Goal: Information Seeking & Learning: Learn about a topic

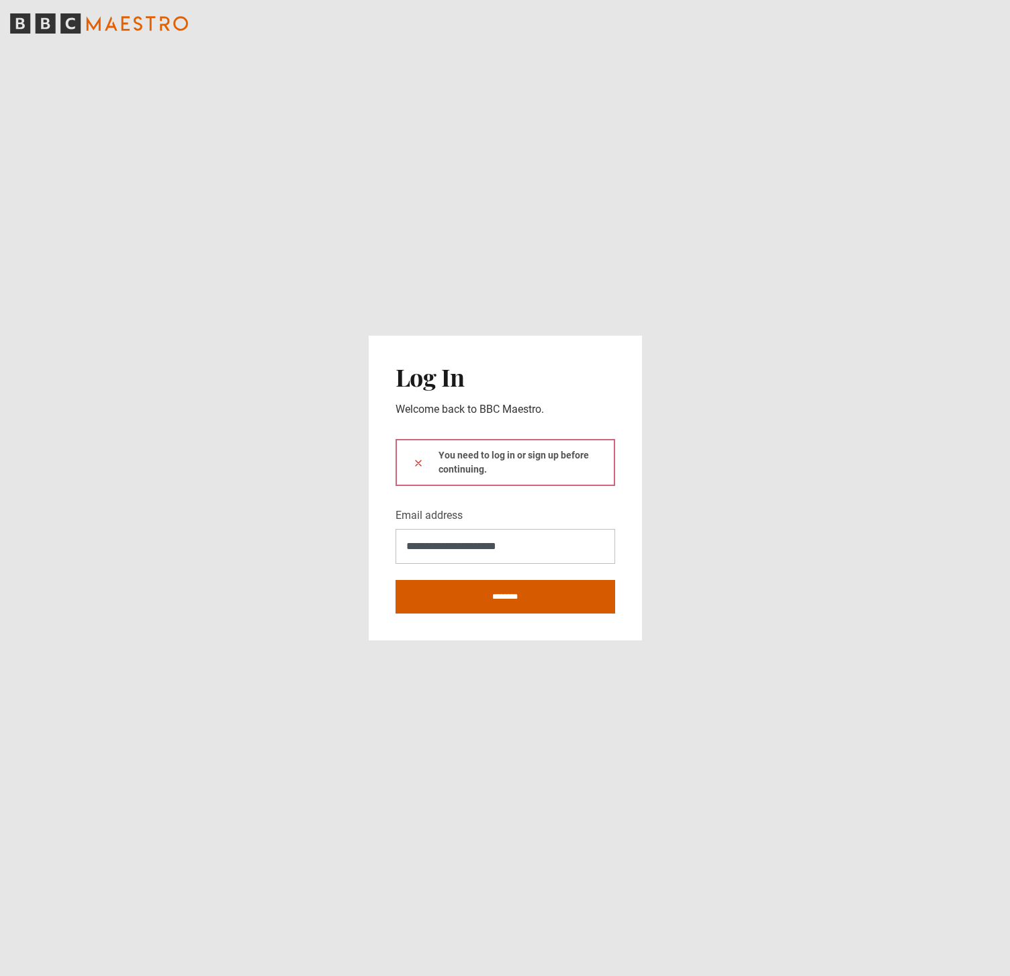
click at [579, 587] on input "********" at bounding box center [506, 597] width 220 height 34
type input "**********"
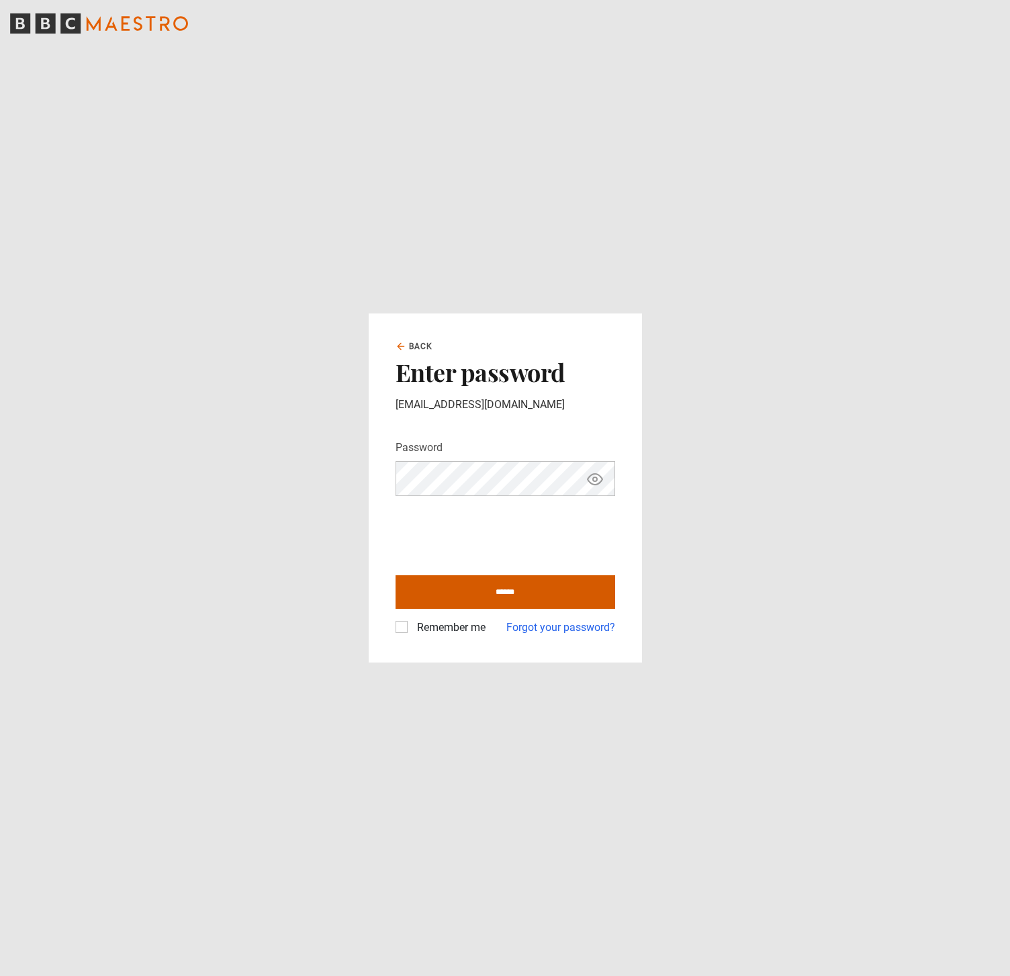
click at [457, 584] on input "******" at bounding box center [506, 592] width 220 height 34
type input "**********"
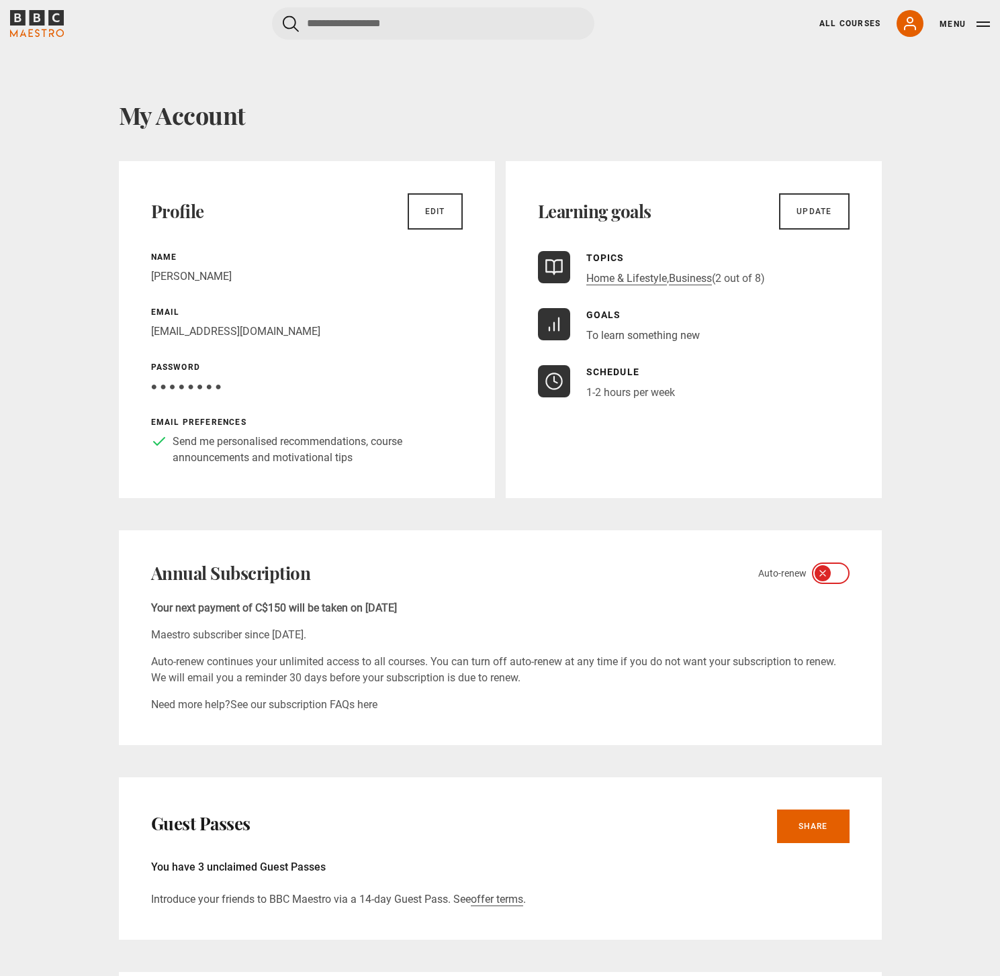
click at [27, 21] on icon "BBC Maestro" at bounding box center [37, 23] width 54 height 27
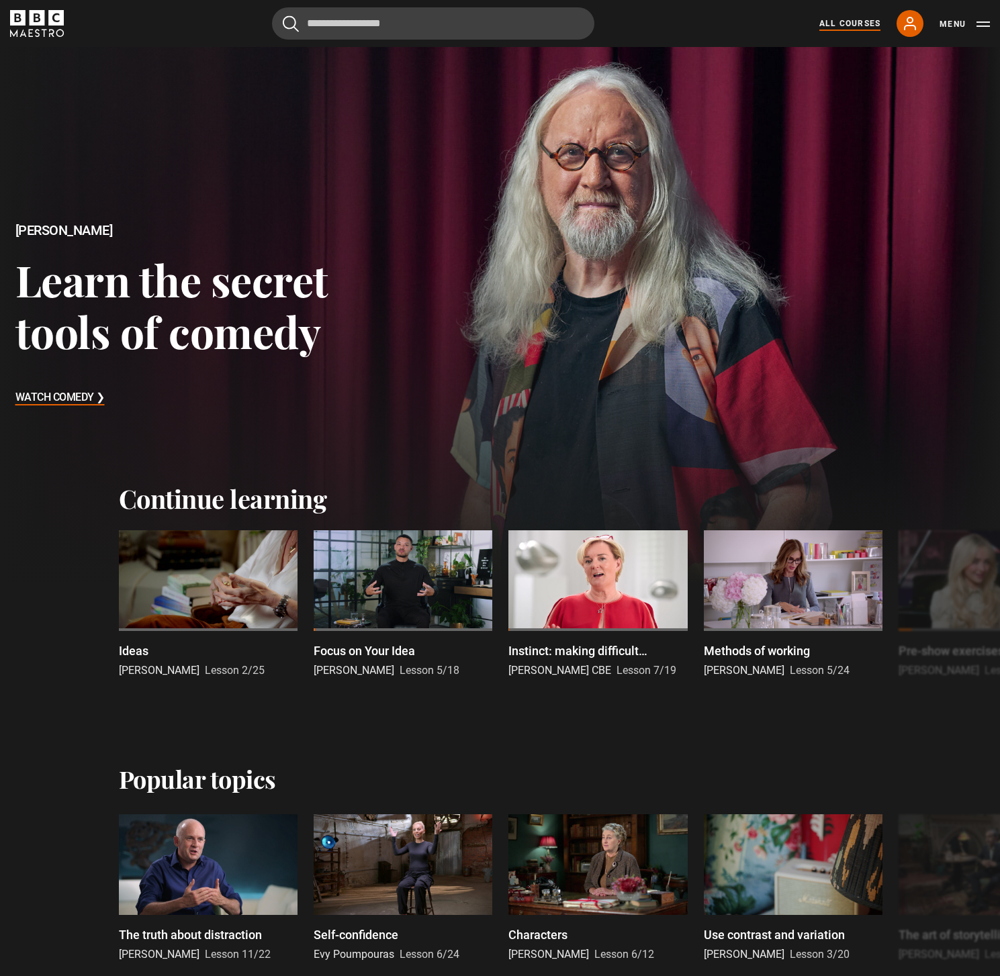
click at [854, 26] on link "All Courses" at bounding box center [849, 23] width 61 height 12
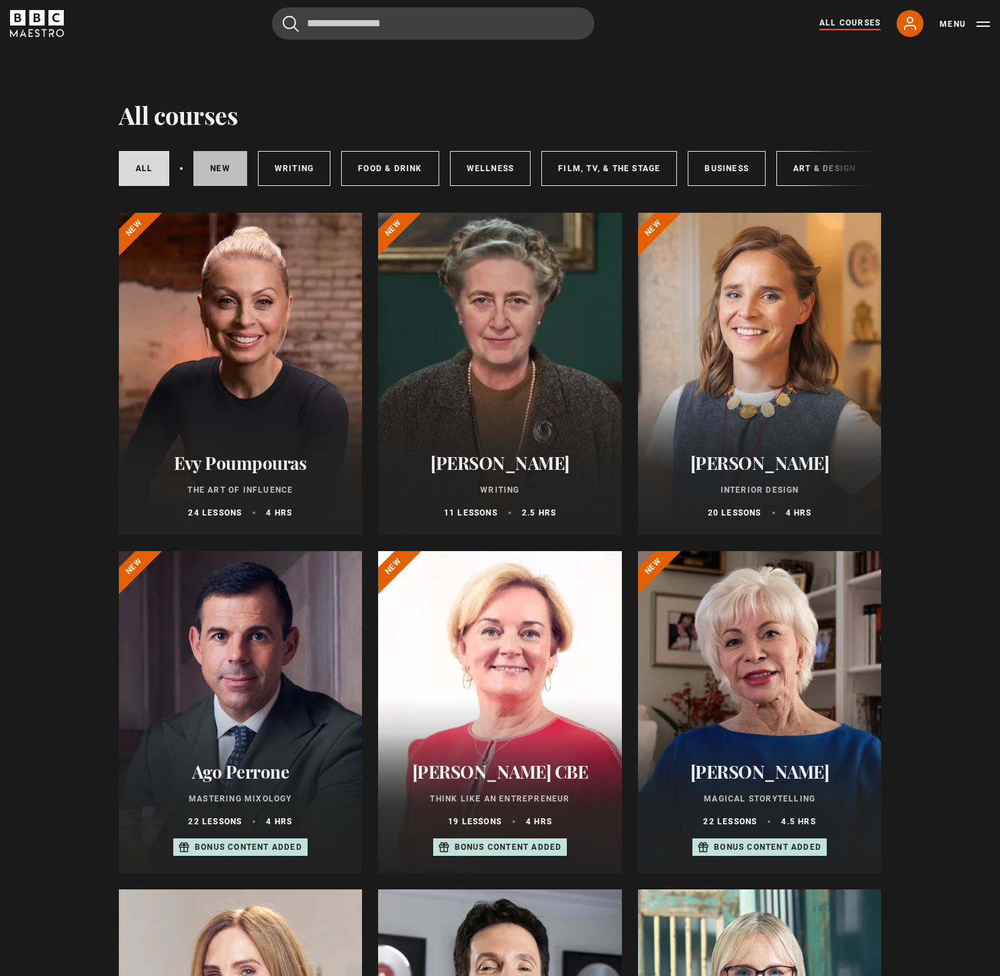
click at [227, 173] on link "New courses" at bounding box center [220, 168] width 54 height 35
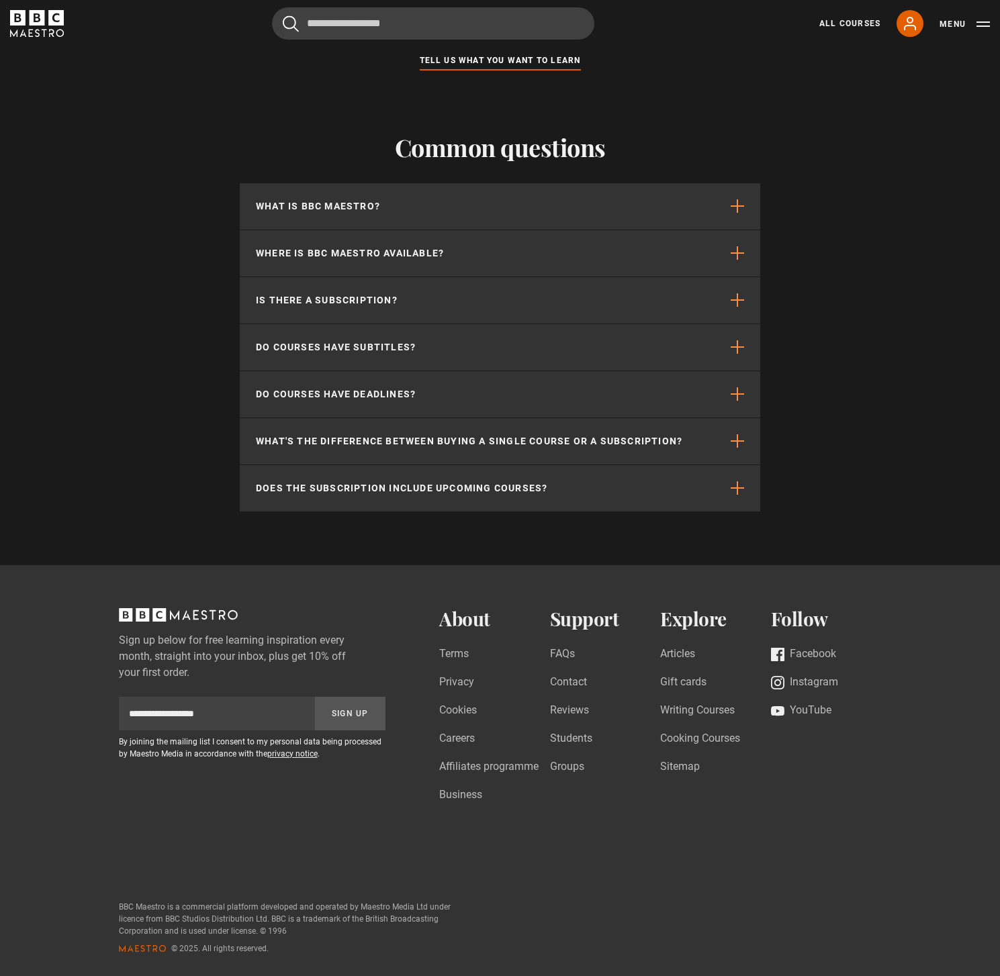
scroll to position [1256, 0]
click at [798, 684] on link "Instagram" at bounding box center [804, 683] width 67 height 18
click at [48, 21] on icon "BBC Maestro" at bounding box center [37, 23] width 54 height 27
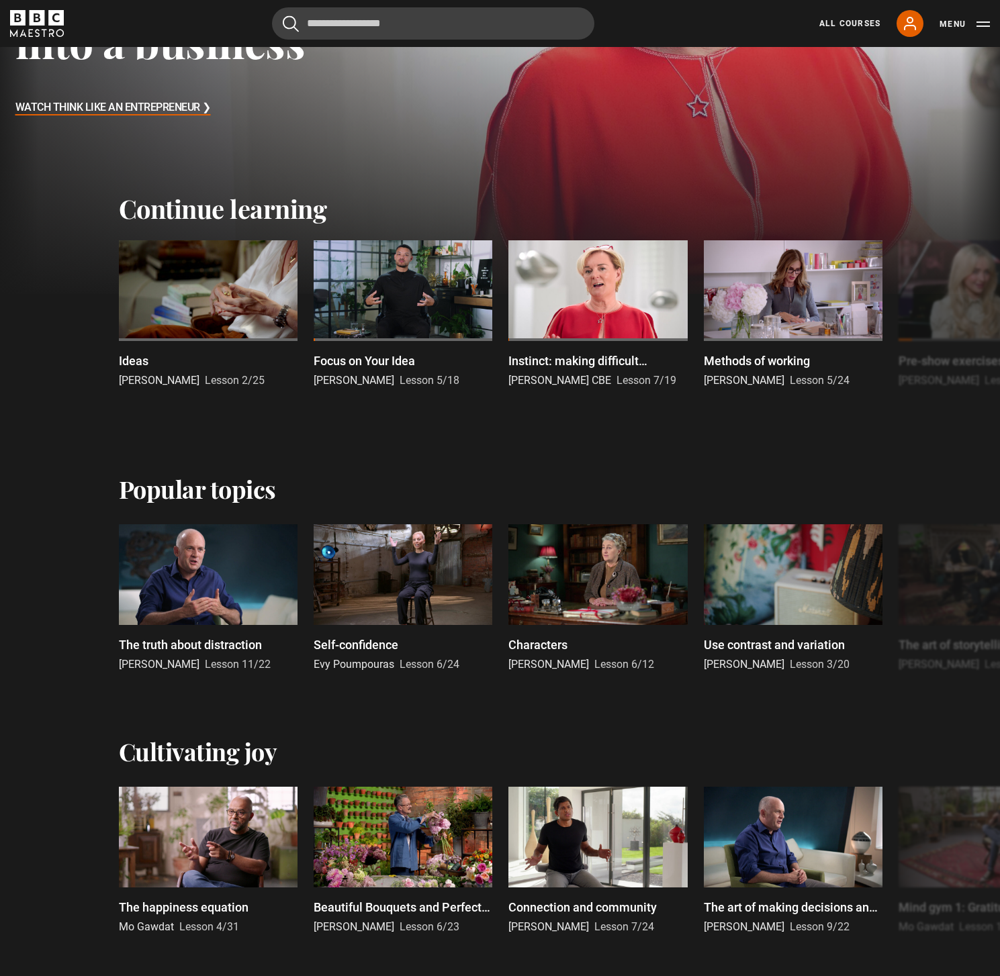
scroll to position [290, 0]
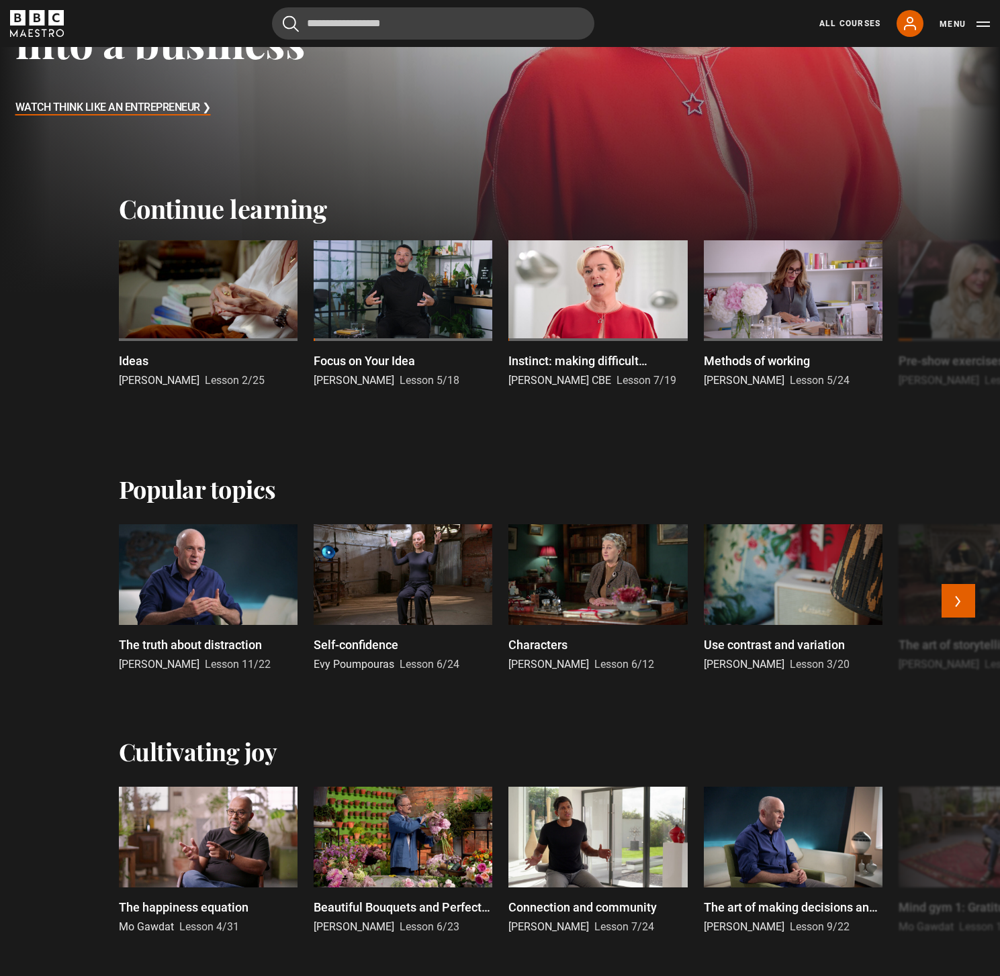
click at [552, 645] on p "Characters" at bounding box center [537, 645] width 59 height 18
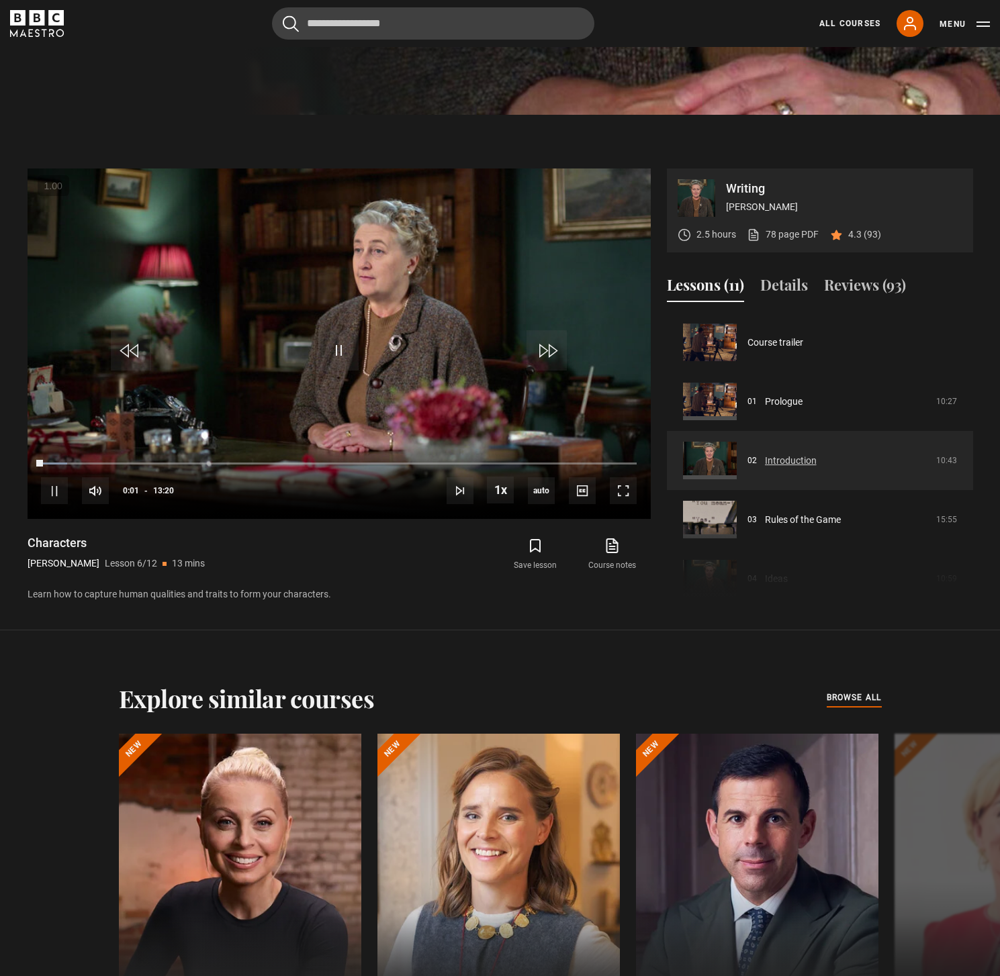
scroll to position [762, 0]
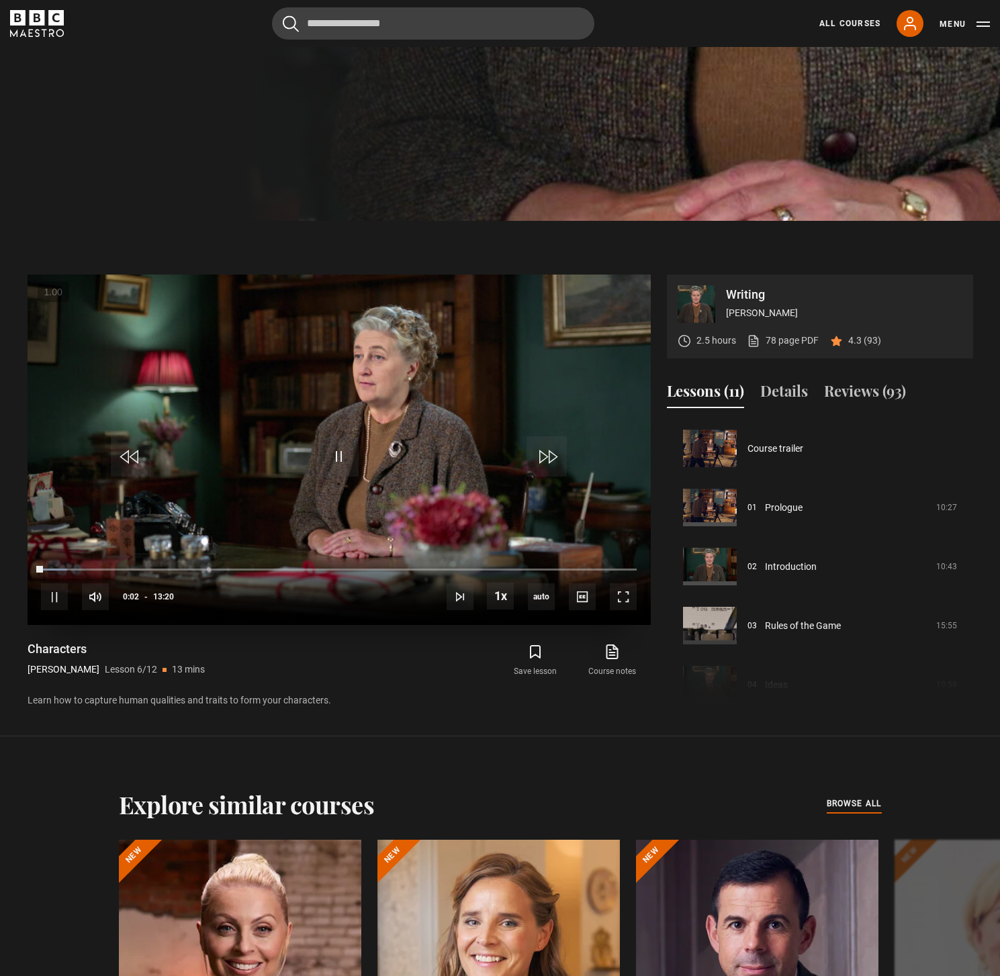
click at [376, 414] on video "Video Player" at bounding box center [339, 450] width 623 height 351
click at [860, 25] on link "All Courses" at bounding box center [849, 23] width 61 height 12
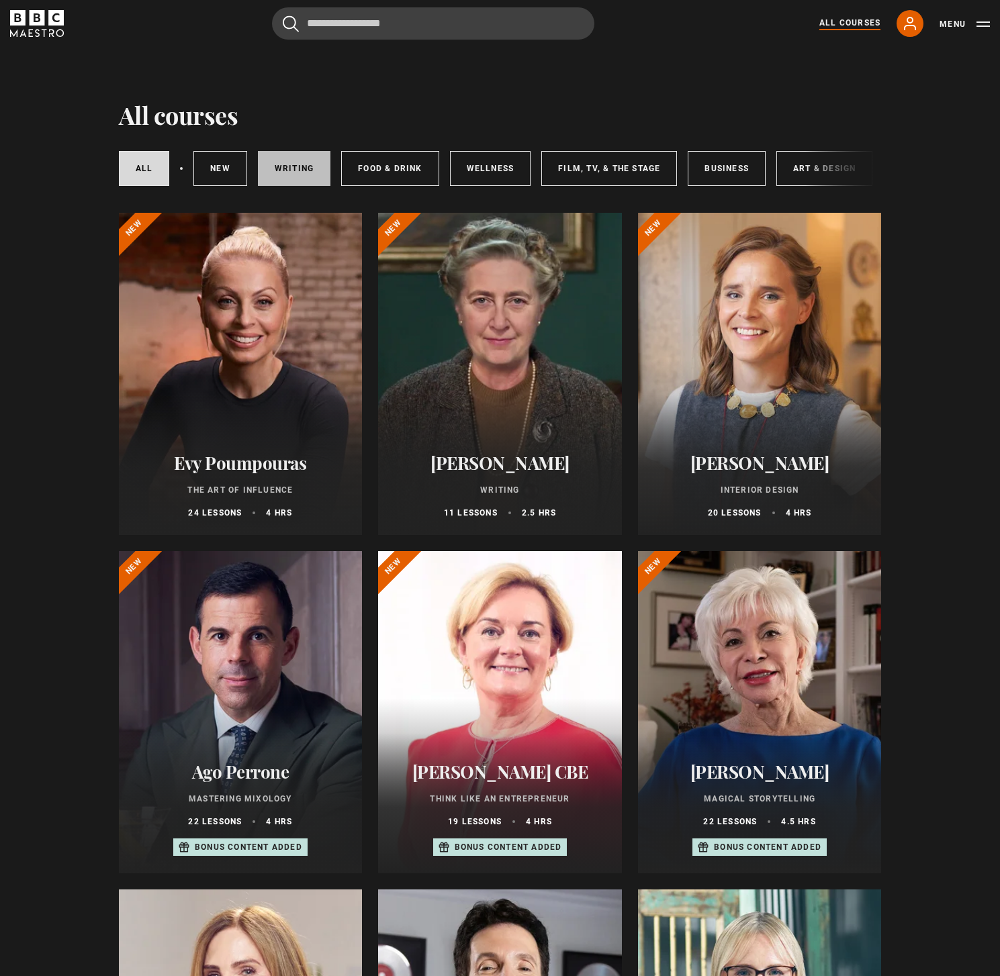
click at [286, 167] on link "Writing" at bounding box center [294, 168] width 73 height 35
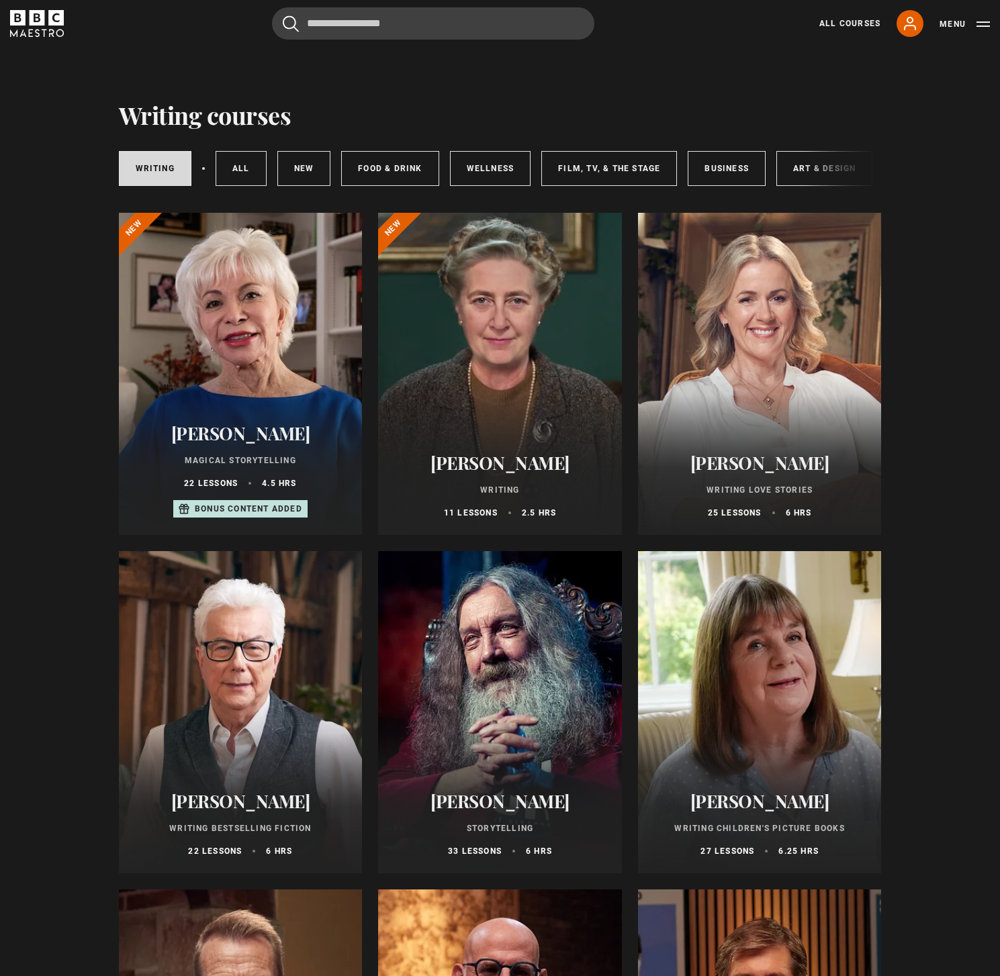
click at [737, 389] on div at bounding box center [760, 374] width 244 height 322
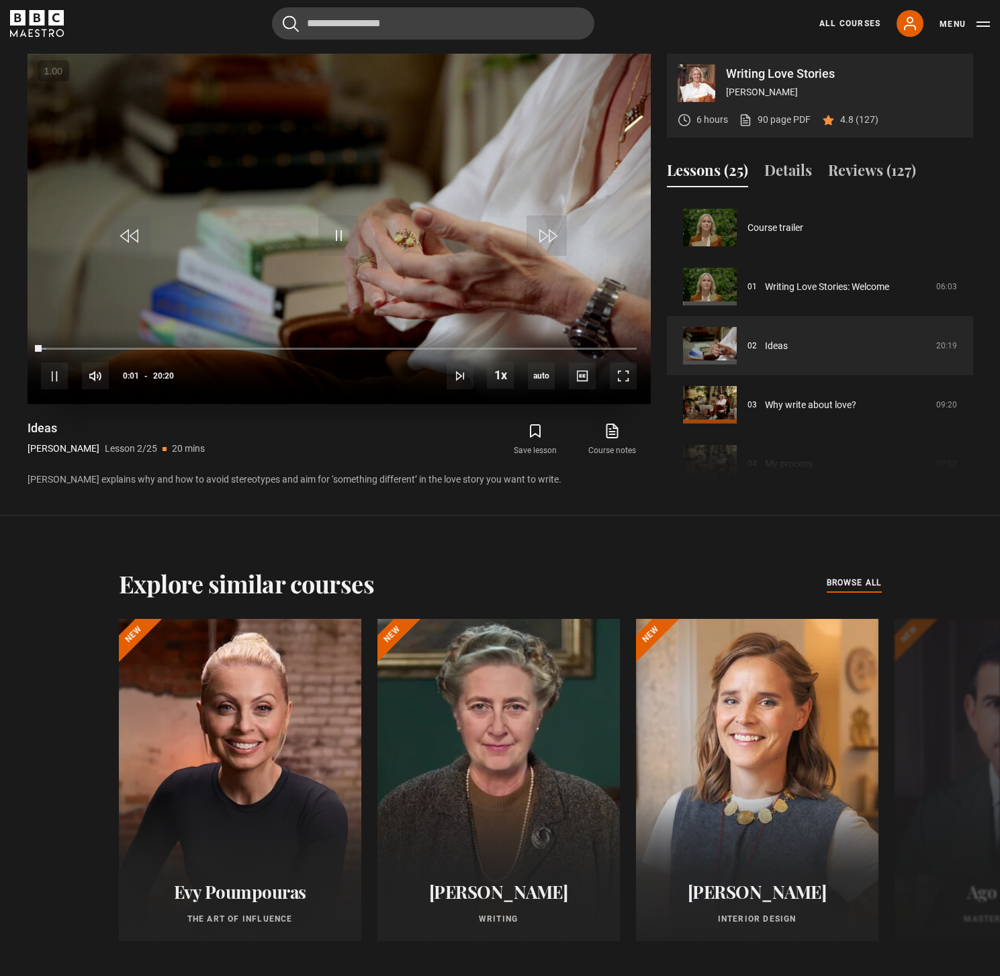
click at [420, 220] on video "Video Player" at bounding box center [339, 229] width 623 height 351
click at [777, 347] on link "Ideas" at bounding box center [776, 346] width 23 height 14
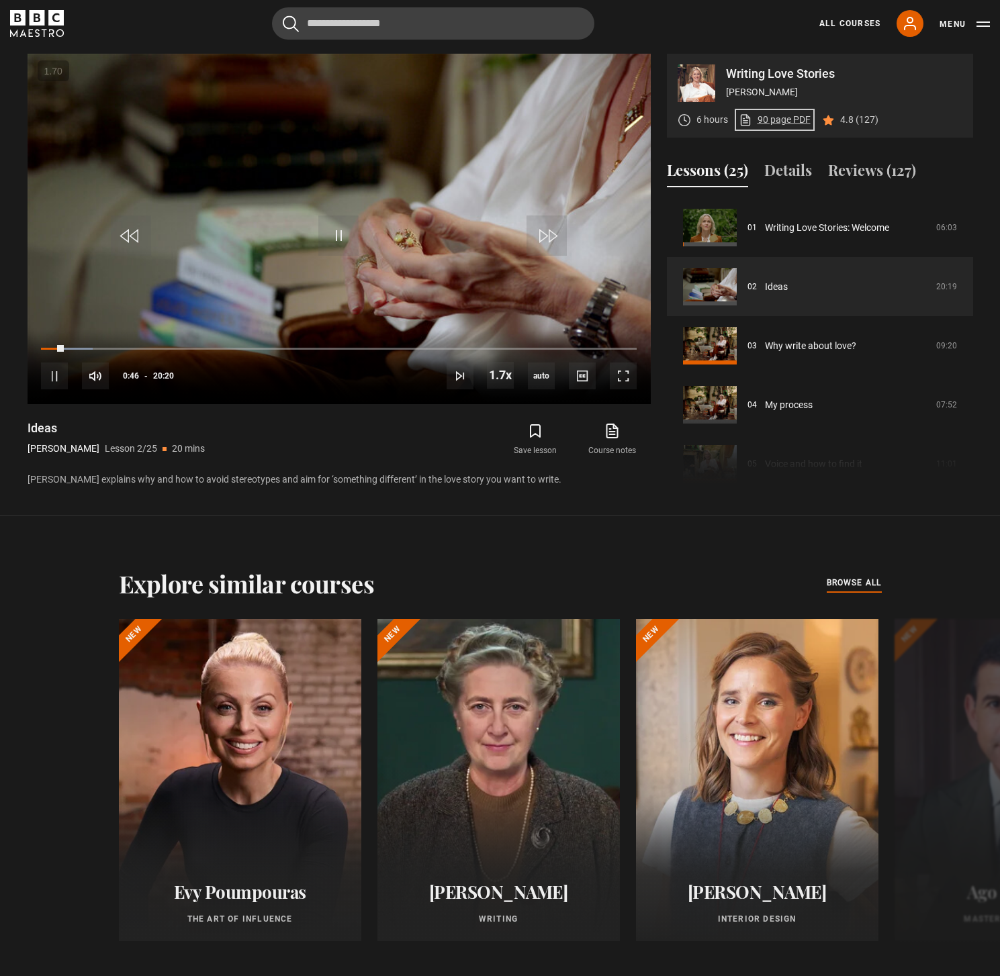
click at [793, 123] on link "90 page PDF (opens in new tab)" at bounding box center [775, 120] width 72 height 14
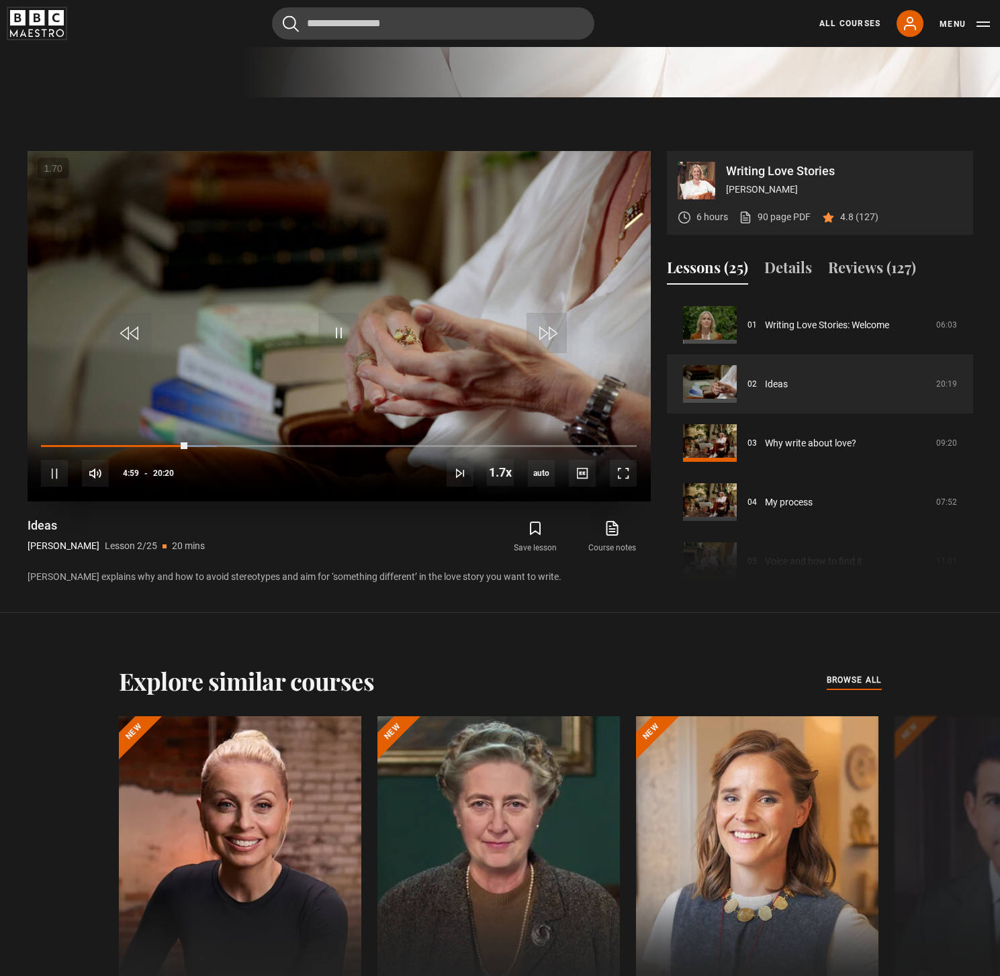
scroll to position [890, 0]
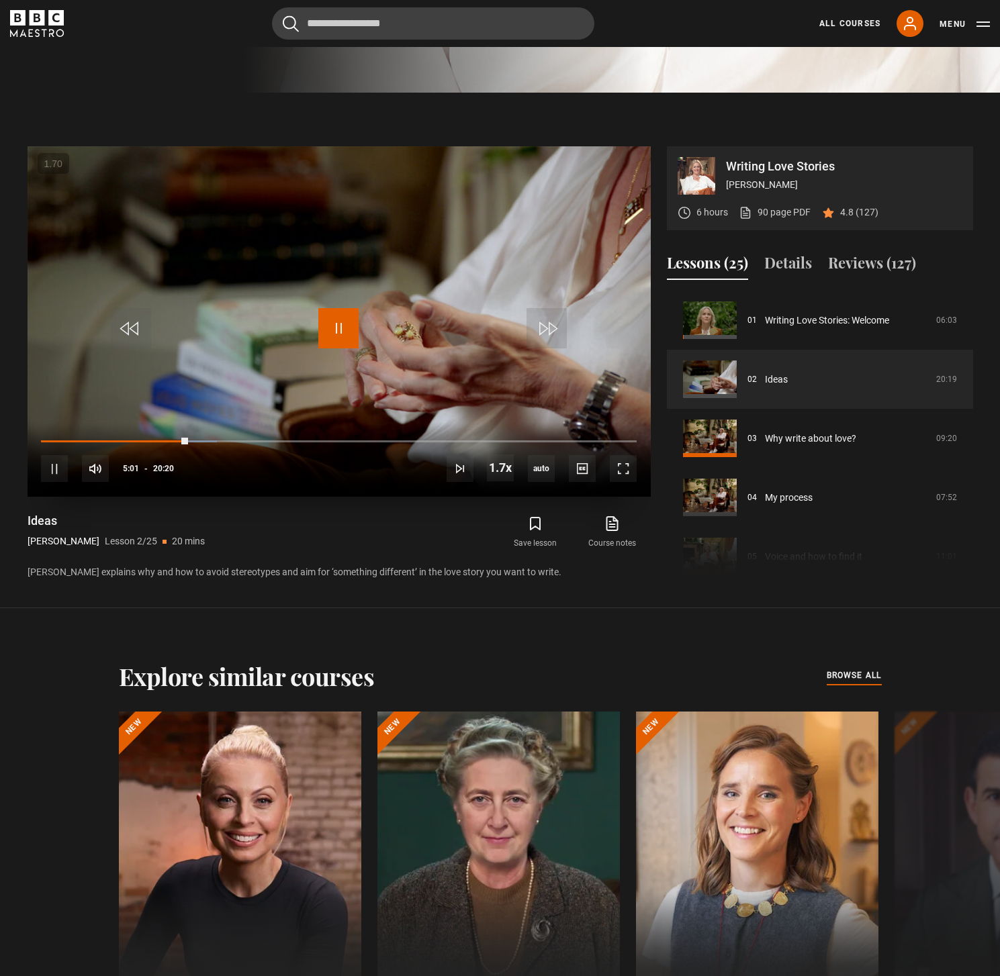
click at [347, 328] on span "Video Player" at bounding box center [338, 328] width 40 height 40
click at [542, 527] on icon "submit" at bounding box center [535, 524] width 16 height 16
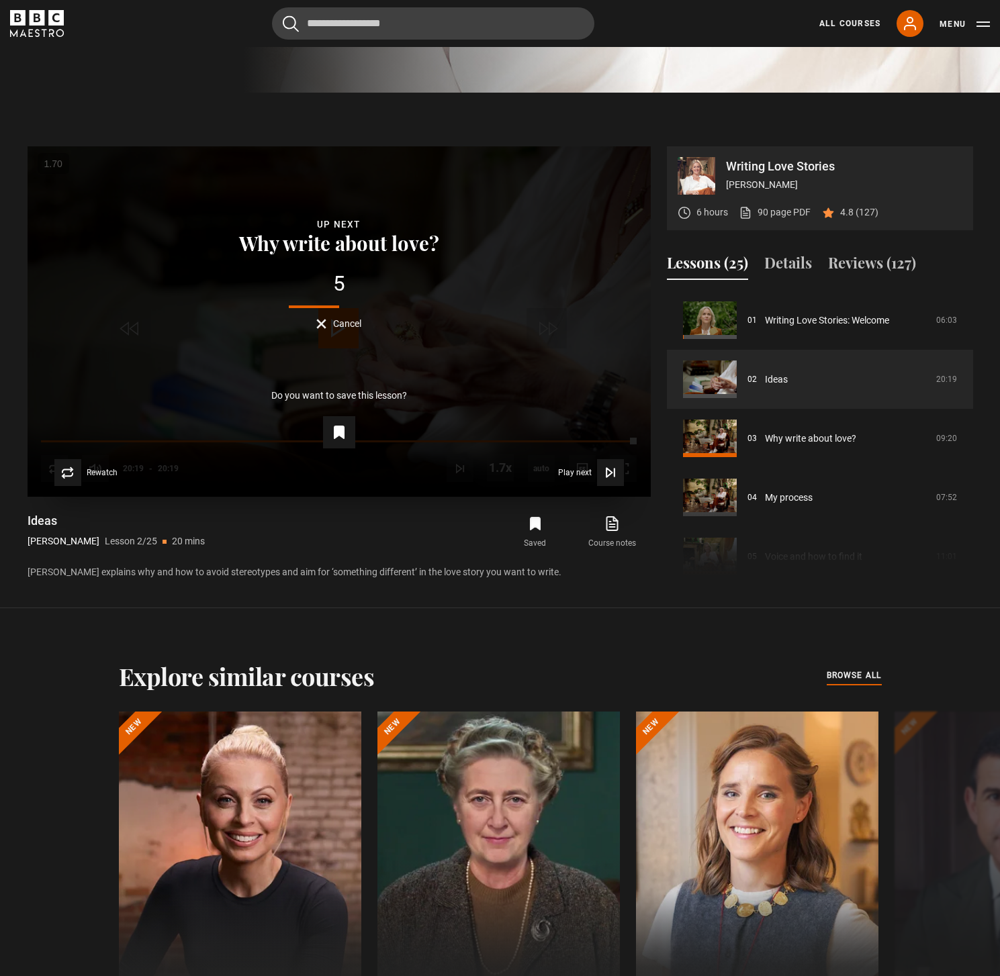
click at [319, 324] on button "Cancel" at bounding box center [338, 324] width 45 height 10
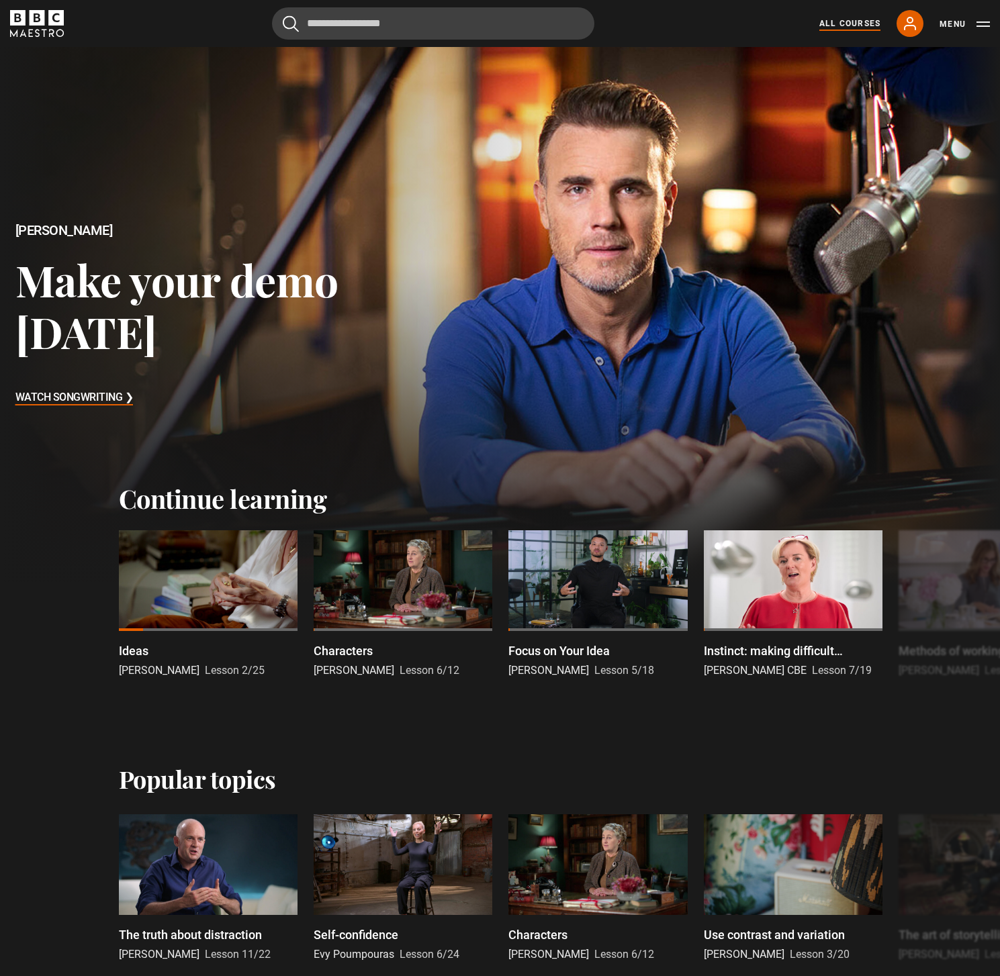
click at [861, 25] on link "All Courses" at bounding box center [849, 23] width 61 height 12
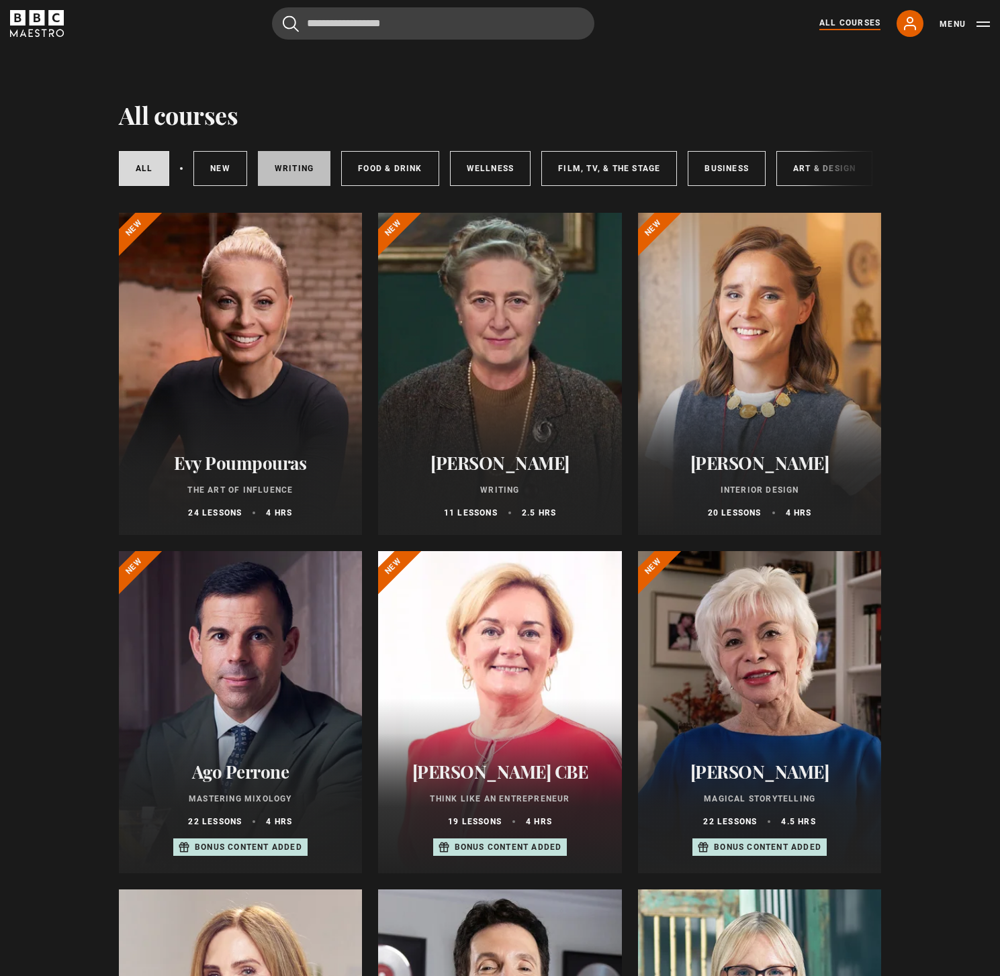
click at [299, 166] on link "Writing" at bounding box center [294, 168] width 73 height 35
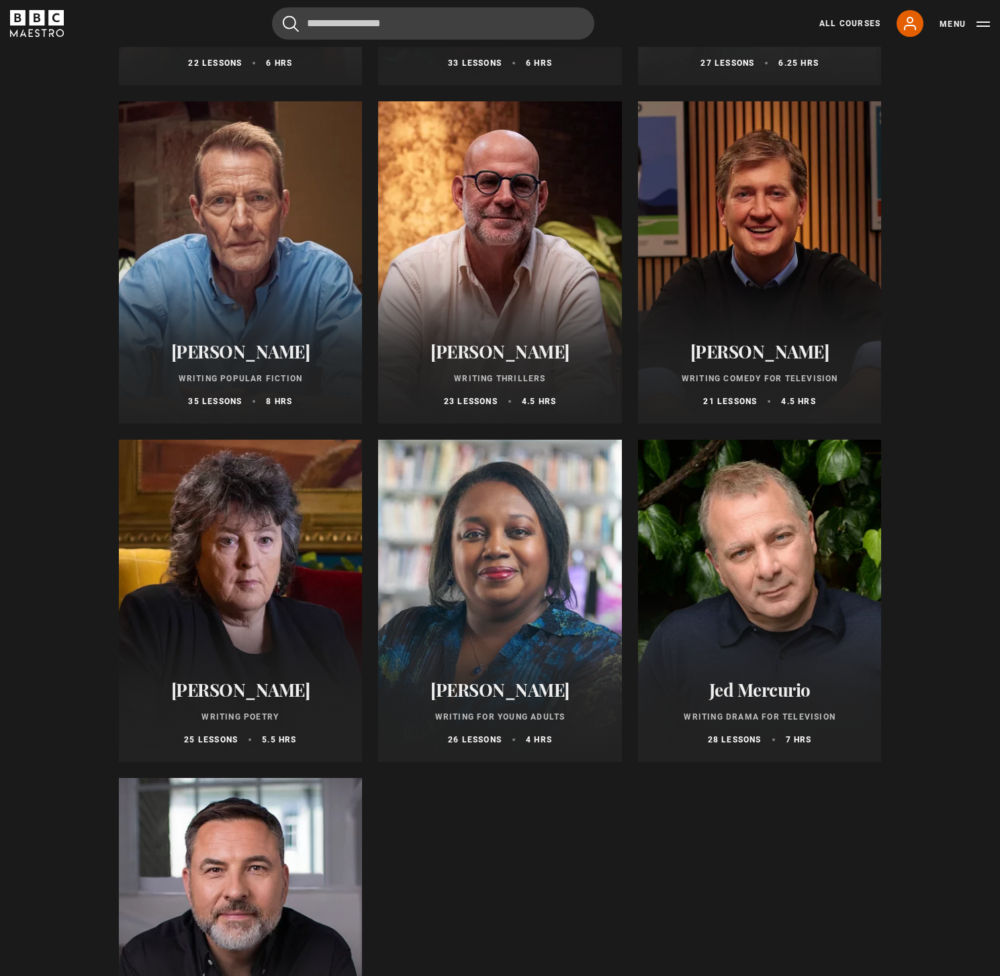
scroll to position [762, 0]
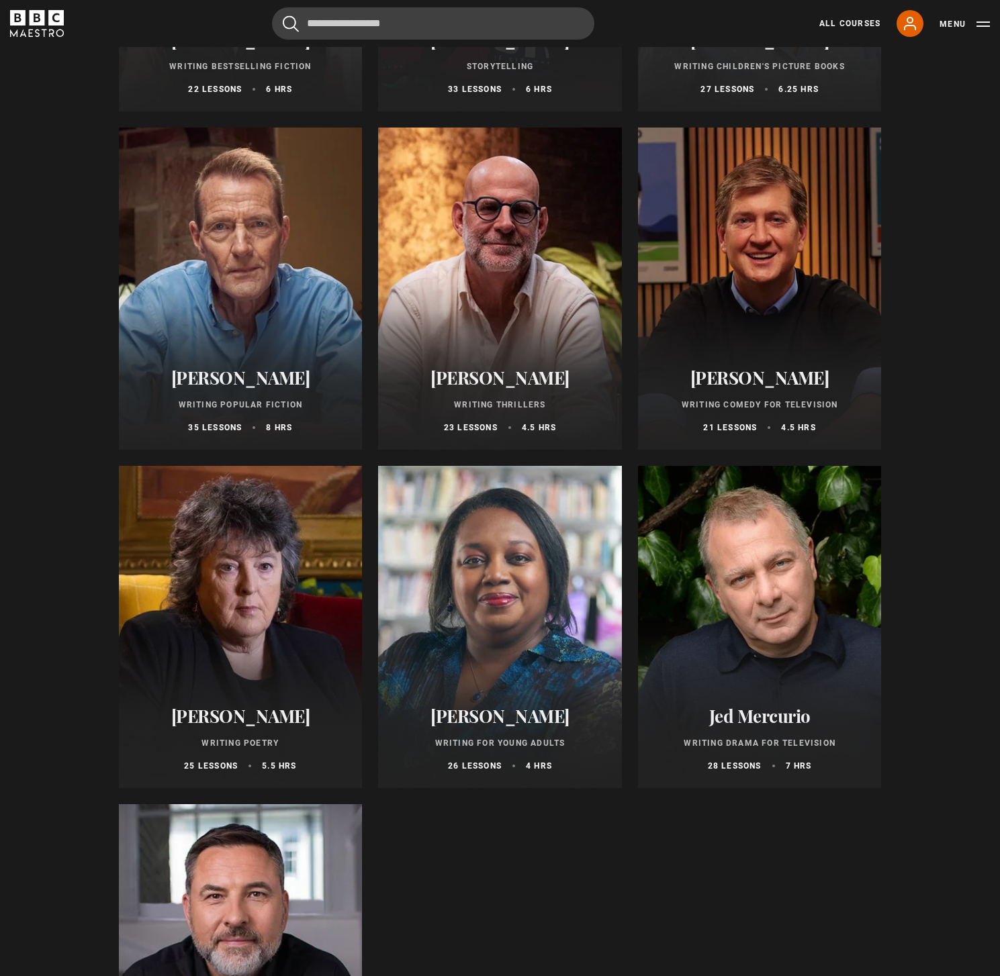
click at [291, 273] on div at bounding box center [241, 289] width 244 height 322
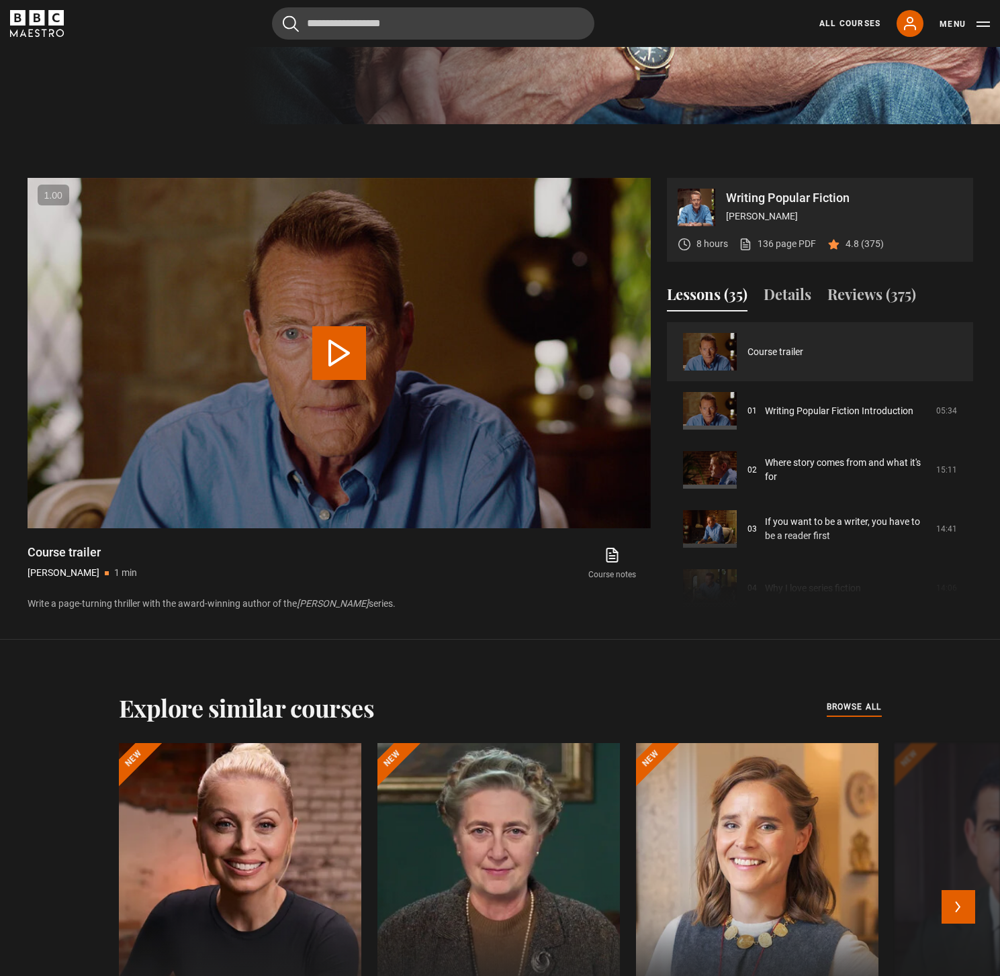
scroll to position [811, 0]
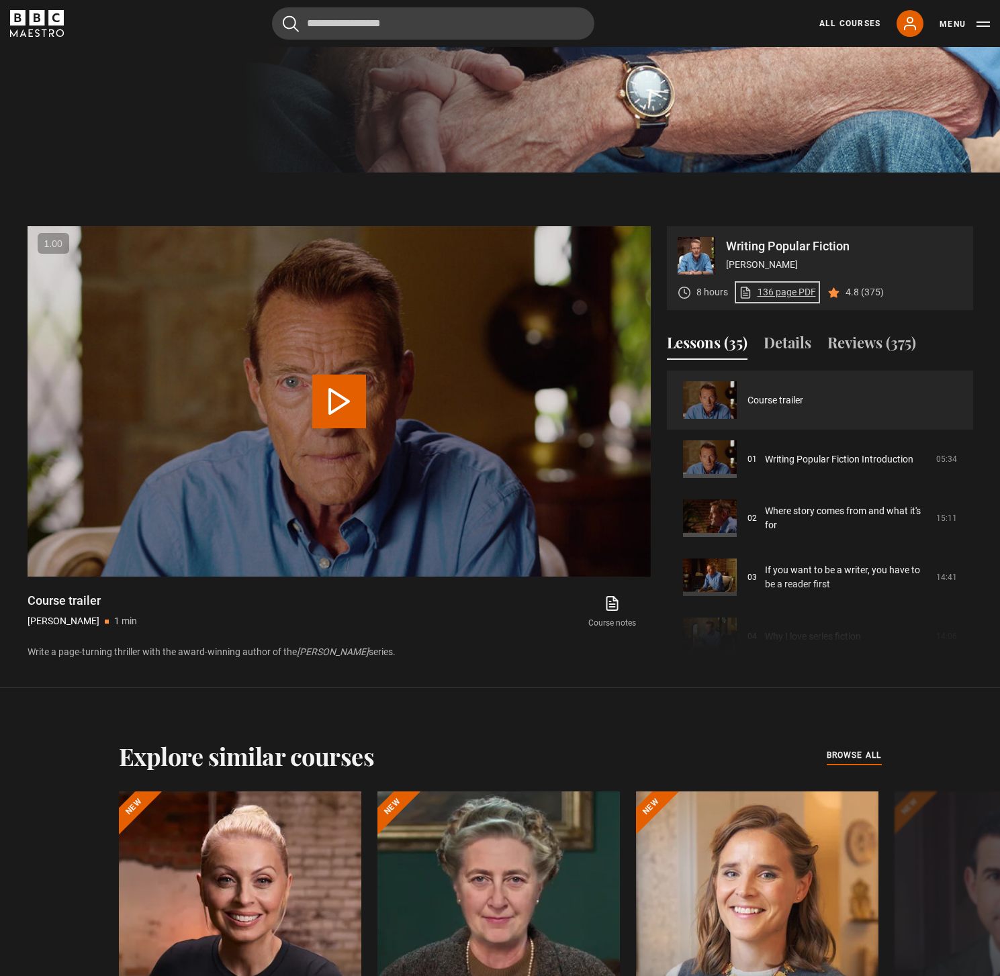
click at [798, 293] on link "136 page PDF (opens in new tab)" at bounding box center [777, 292] width 77 height 14
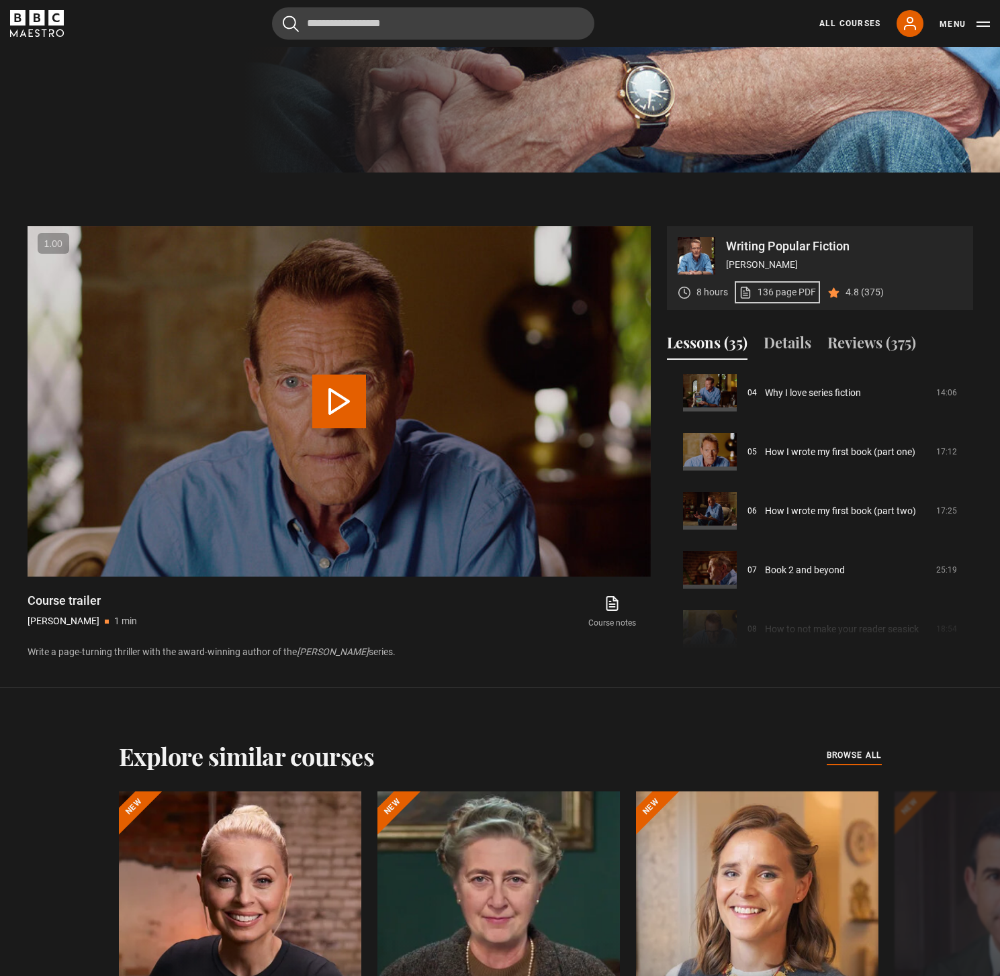
scroll to position [0, 0]
